Goal: Information Seeking & Learning: Compare options

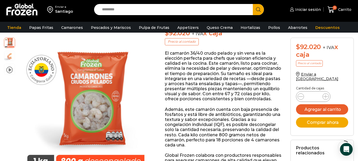
scroll to position [80, 0]
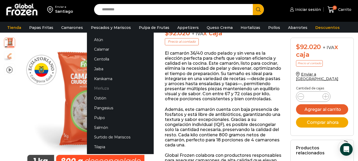
click at [102, 88] on link "Merluza" at bounding box center [120, 88] width 67 height 10
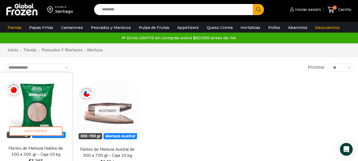
click at [32, 102] on img at bounding box center [36, 109] width 64 height 64
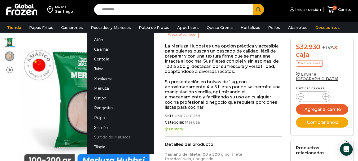
click at [104, 137] on link "Surtido de Mariscos" at bounding box center [120, 137] width 67 height 10
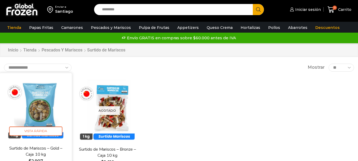
click at [41, 113] on img at bounding box center [36, 109] width 64 height 64
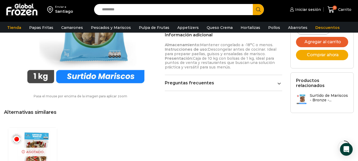
scroll to position [265, 0]
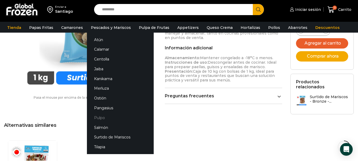
click at [109, 113] on link "Pulpo" at bounding box center [120, 117] width 67 height 10
click at [101, 118] on link "Pulpo" at bounding box center [120, 117] width 67 height 10
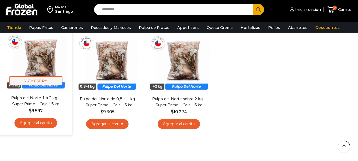
click at [49, 84] on span "Vista Rápida" at bounding box center [35, 80] width 53 height 9
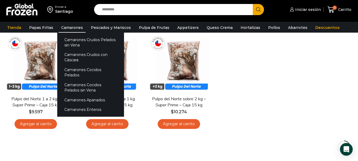
click at [70, 27] on link "Camarones" at bounding box center [71, 27] width 27 height 10
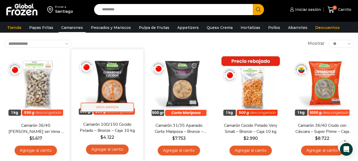
click at [116, 108] on span "Vista Rápida" at bounding box center [107, 106] width 53 height 9
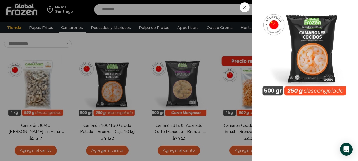
drag, startPoint x: 190, startPoint y: 53, endPoint x: 194, endPoint y: 52, distance: 4.2
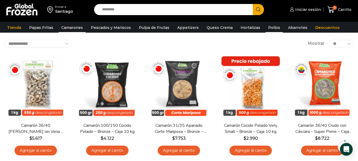
click at [265, 29] on link "Pollos" at bounding box center [273, 27] width 17 height 10
